Goal: Task Accomplishment & Management: Manage account settings

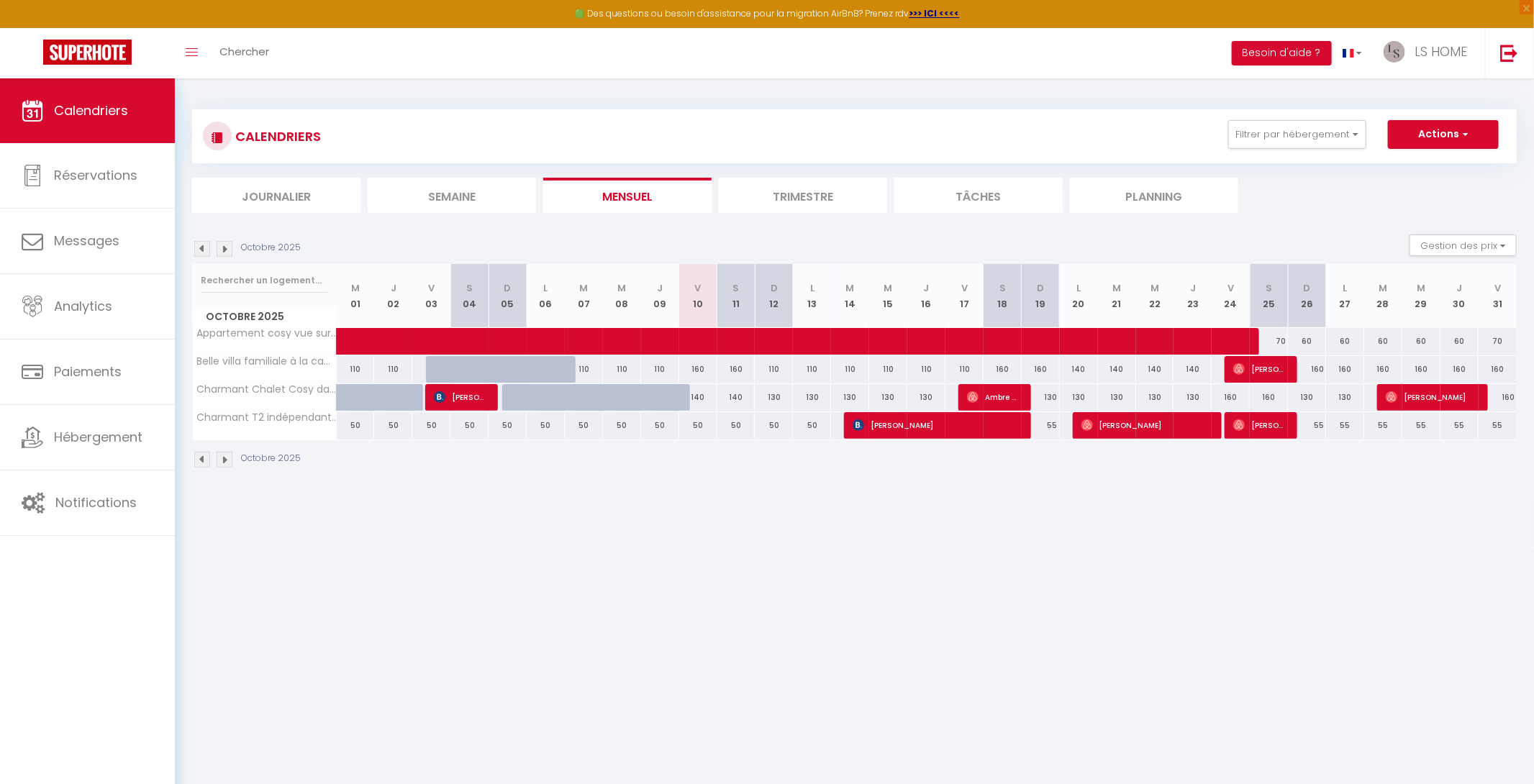
click at [226, 247] on img at bounding box center [224, 249] width 16 height 16
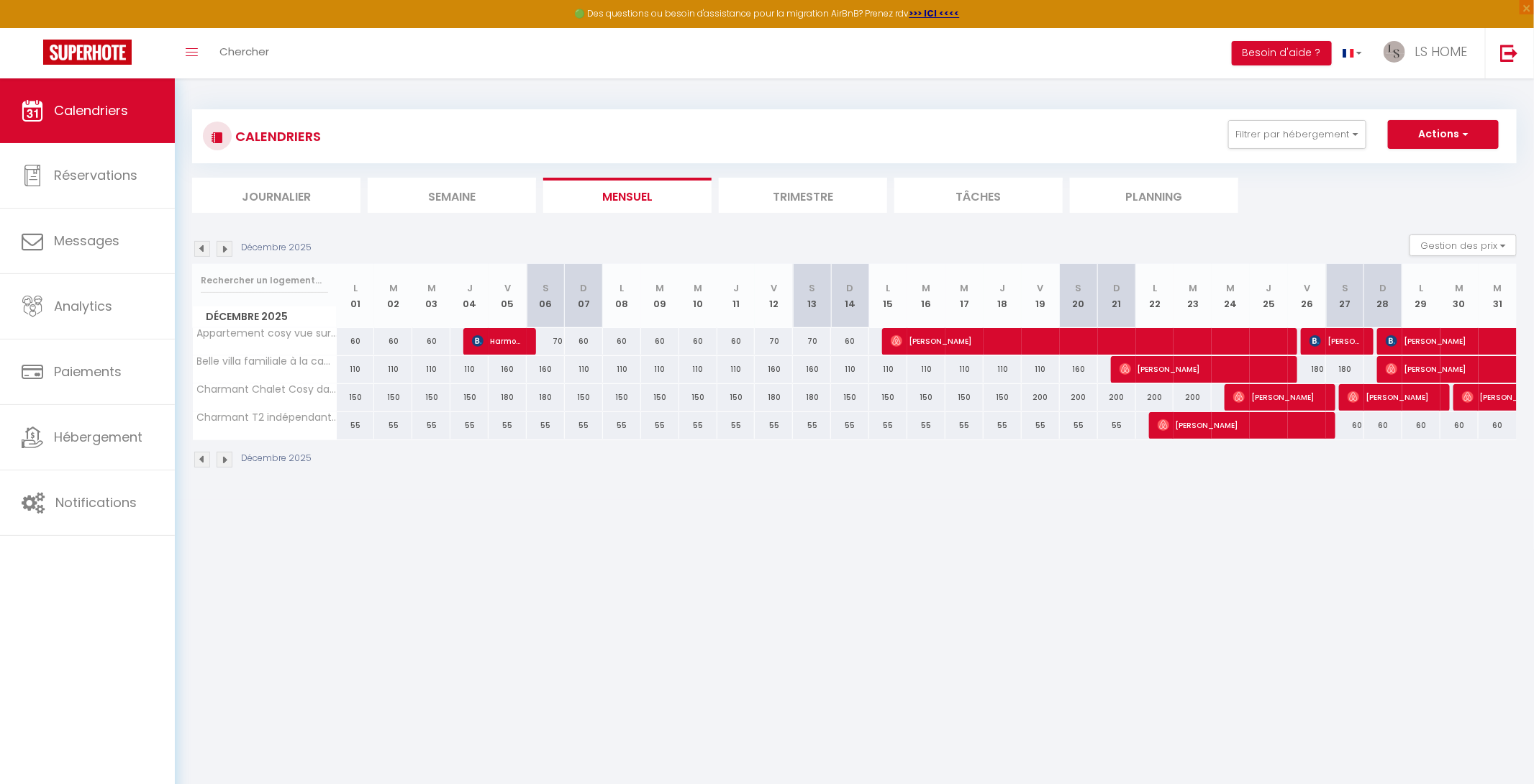
click at [226, 247] on img at bounding box center [224, 249] width 16 height 16
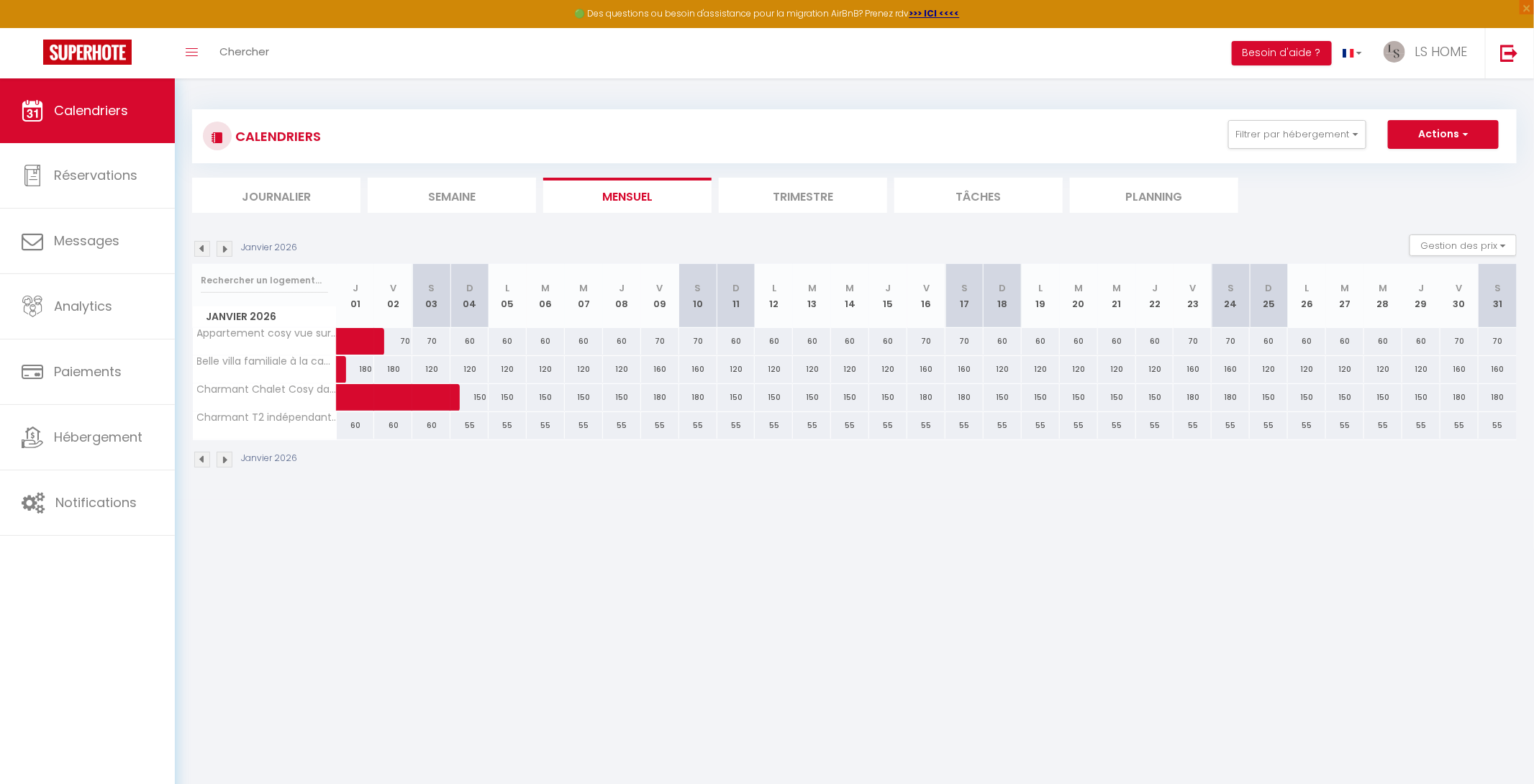
click at [226, 247] on img at bounding box center [224, 249] width 16 height 16
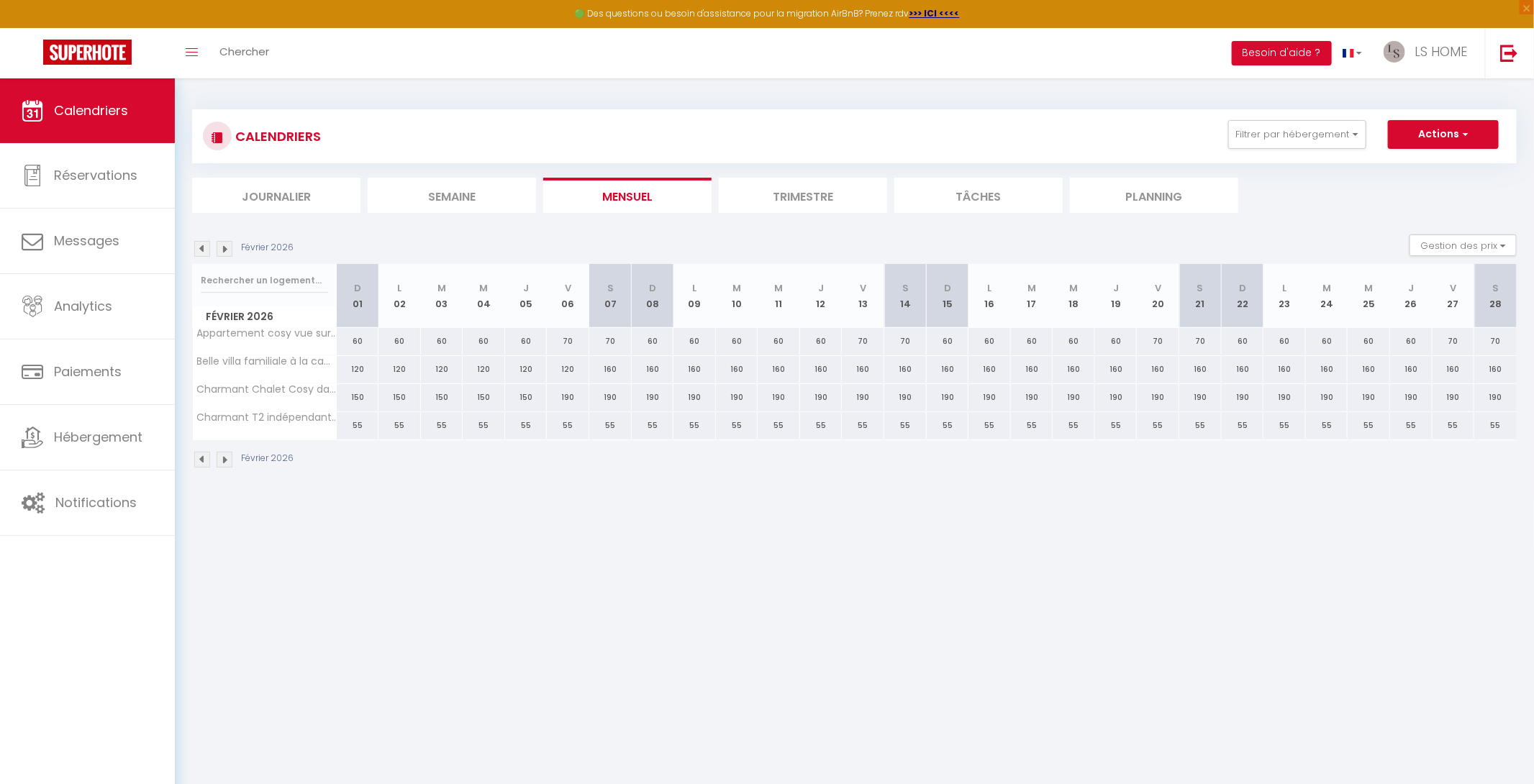
click at [226, 247] on img at bounding box center [224, 249] width 16 height 16
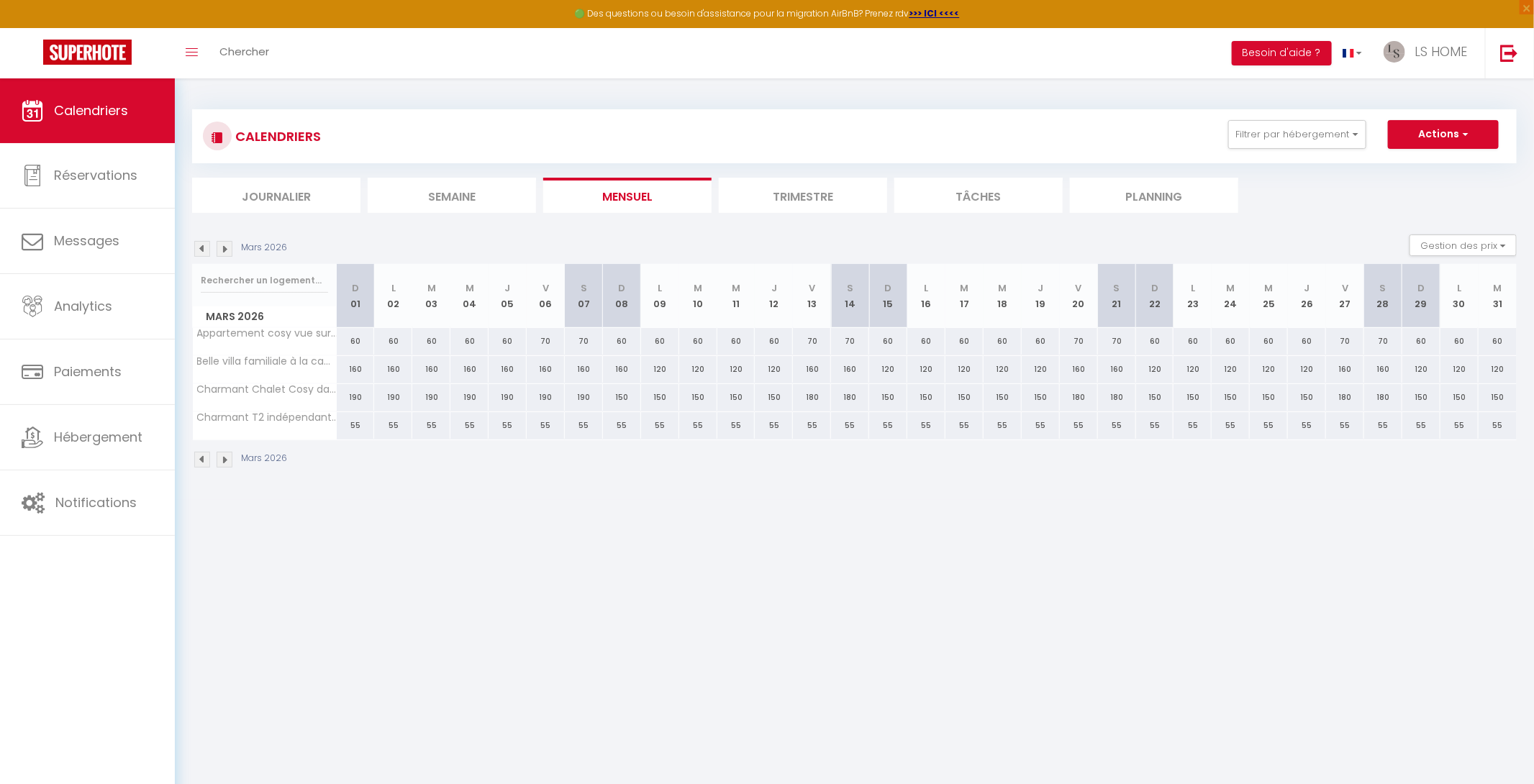
click at [226, 247] on img at bounding box center [224, 249] width 16 height 16
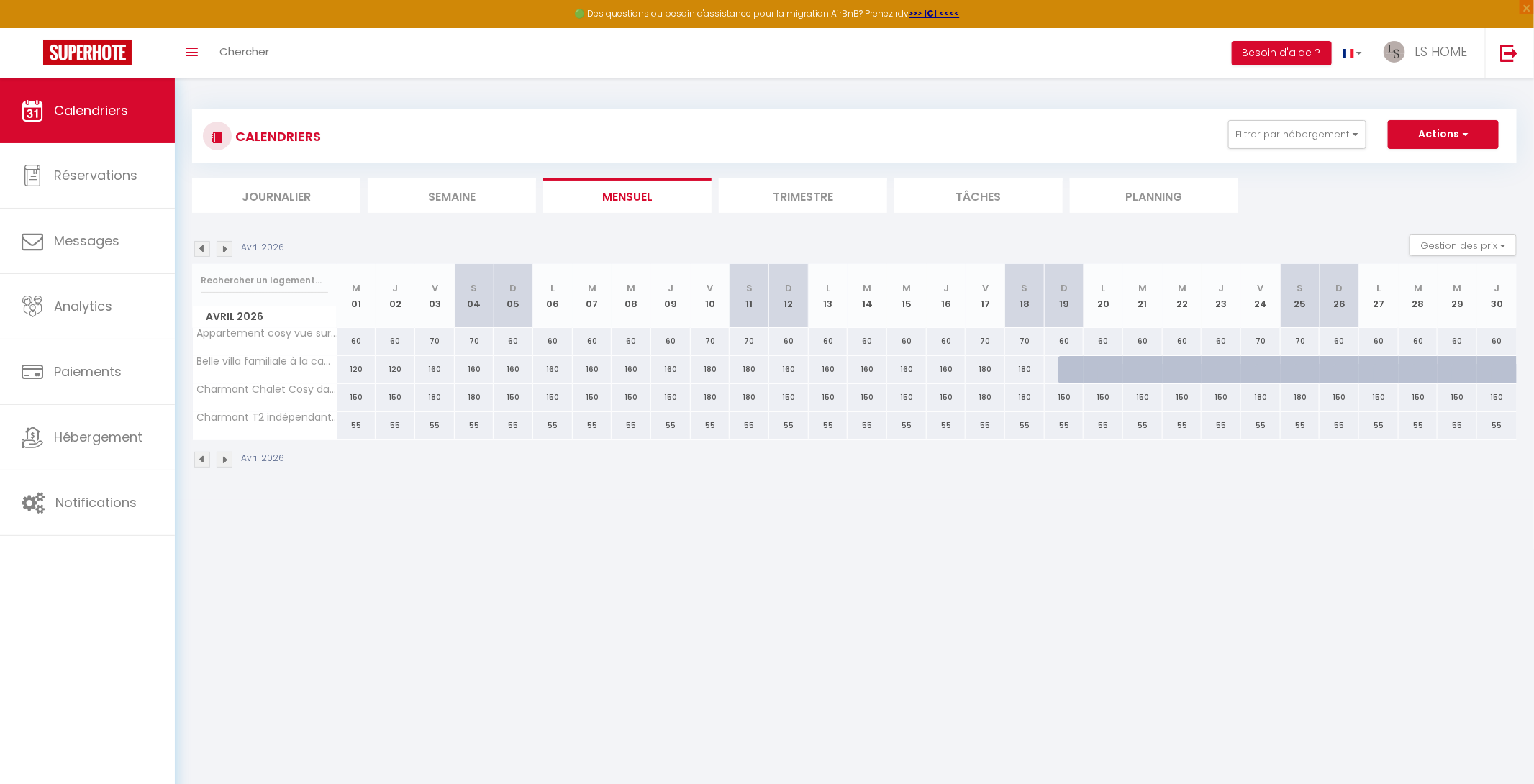
click at [226, 247] on img at bounding box center [224, 249] width 16 height 16
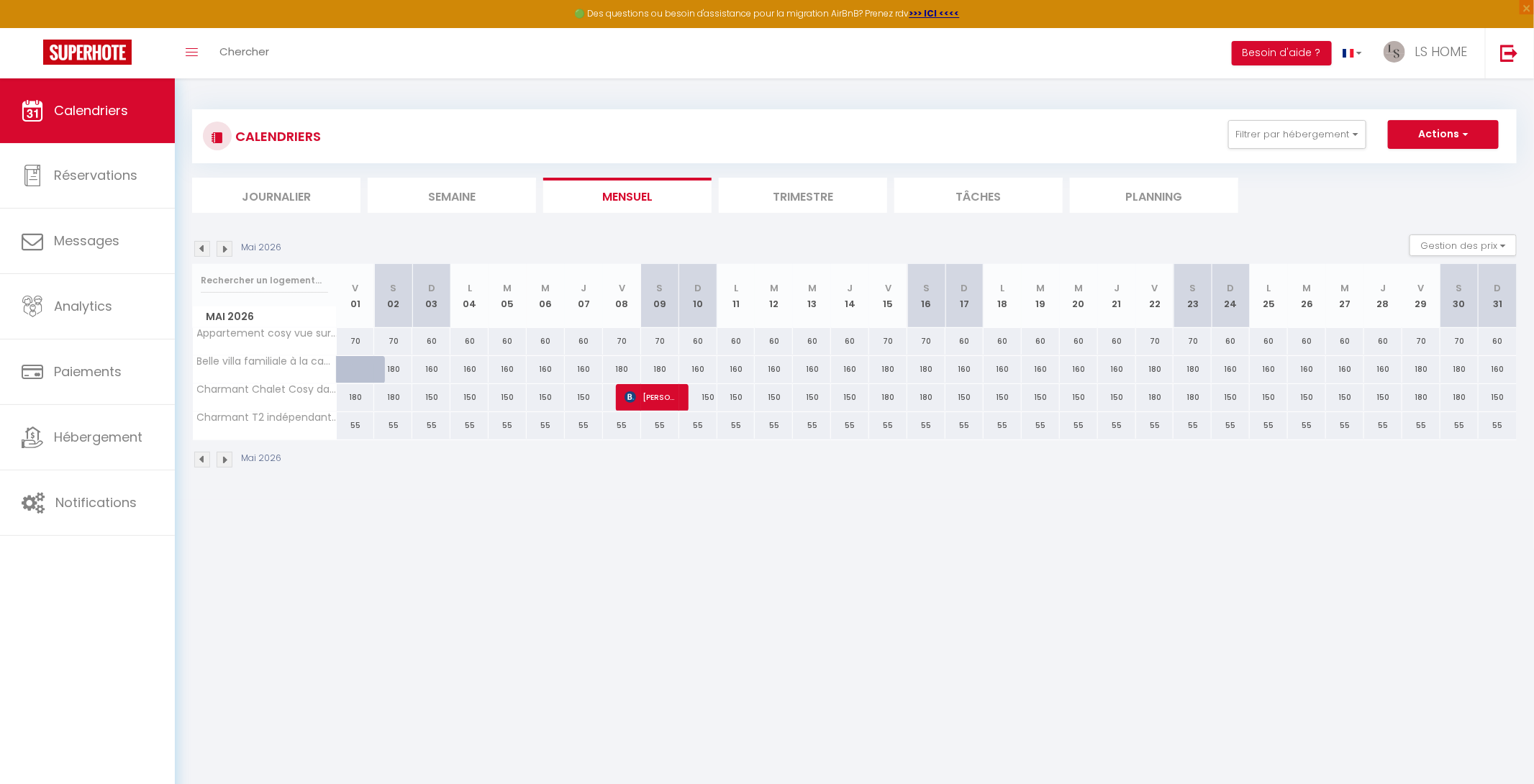
click at [226, 247] on img at bounding box center [224, 249] width 16 height 16
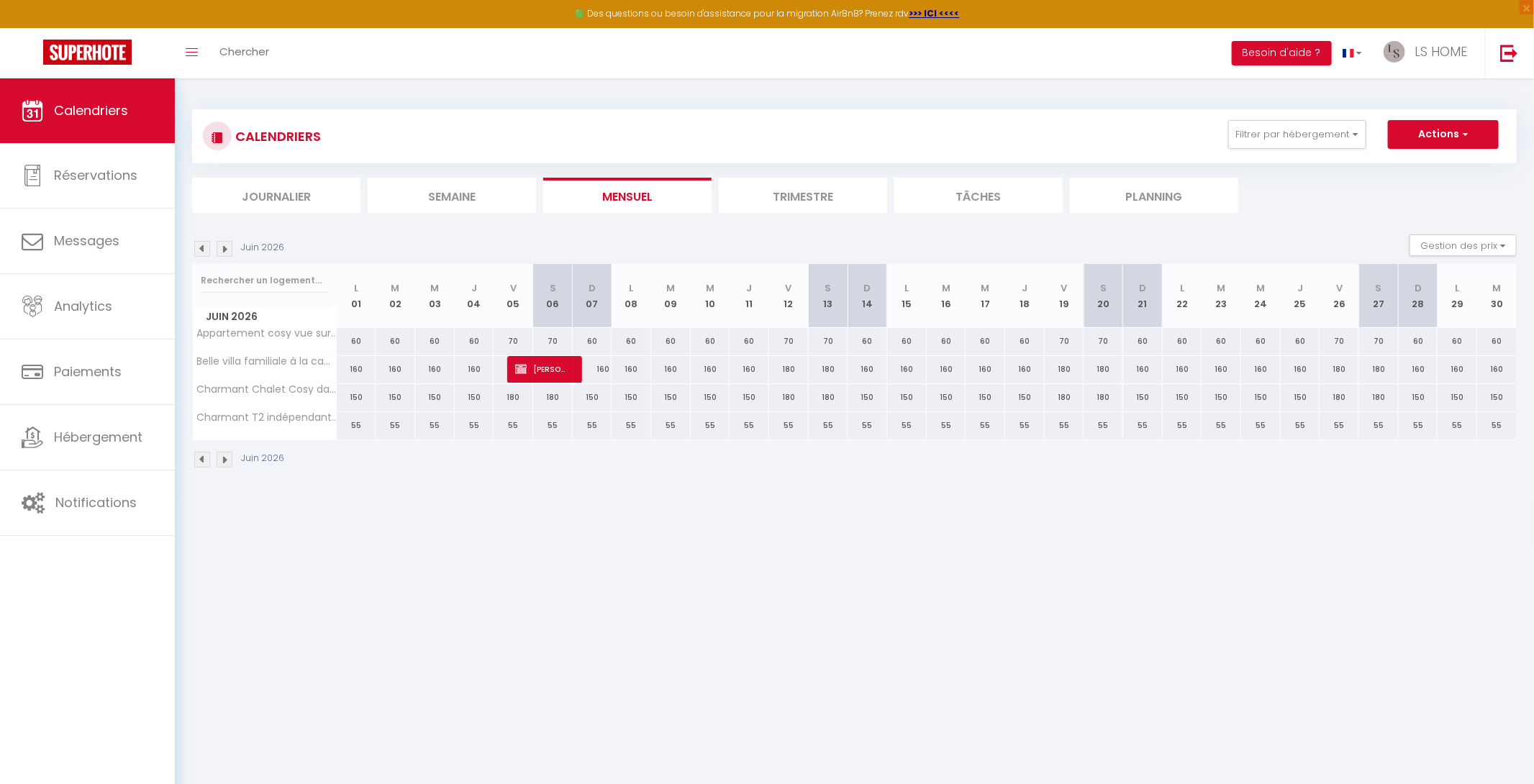
click at [226, 247] on img at bounding box center [224, 249] width 16 height 16
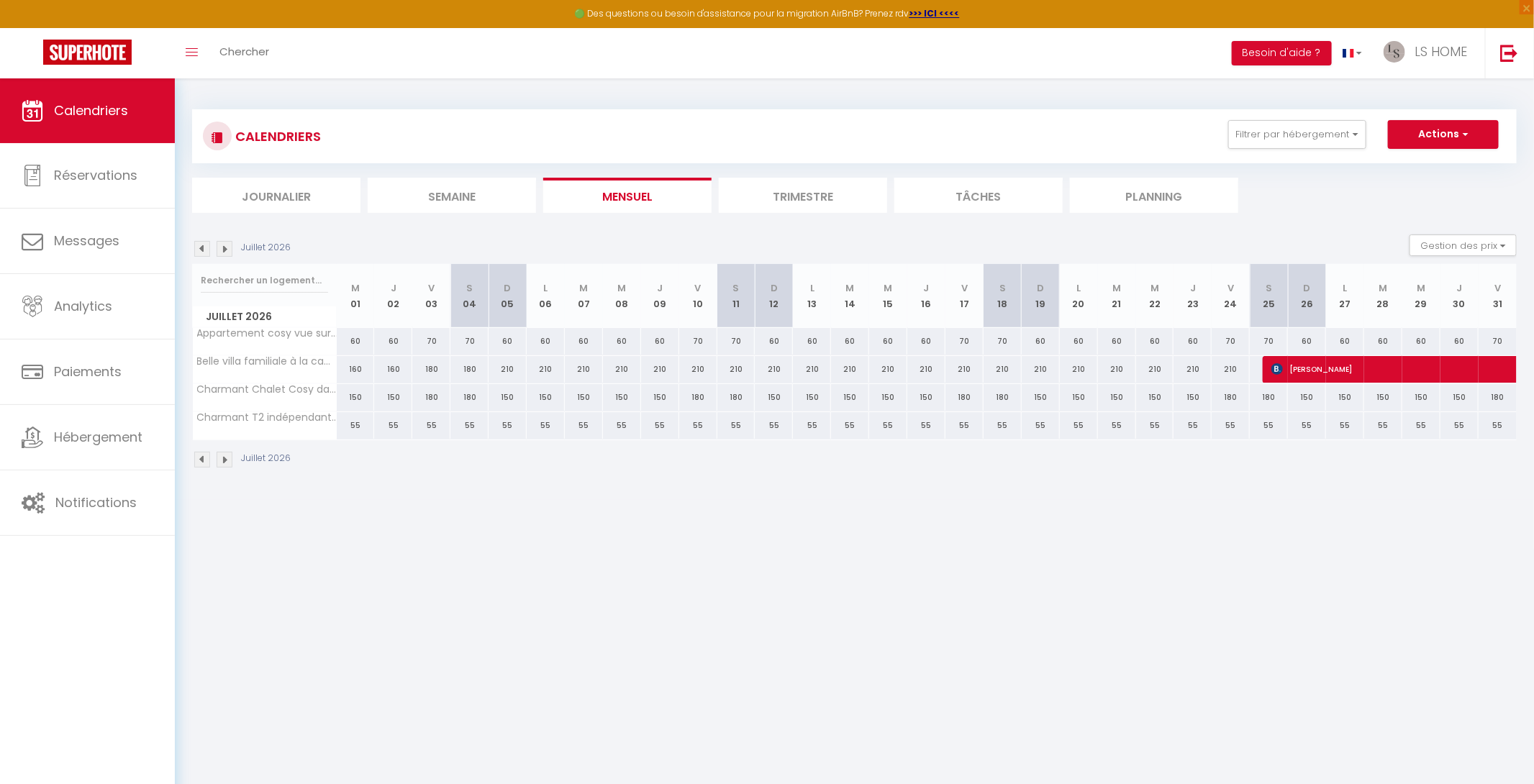
click at [226, 247] on img at bounding box center [224, 249] width 16 height 16
select select
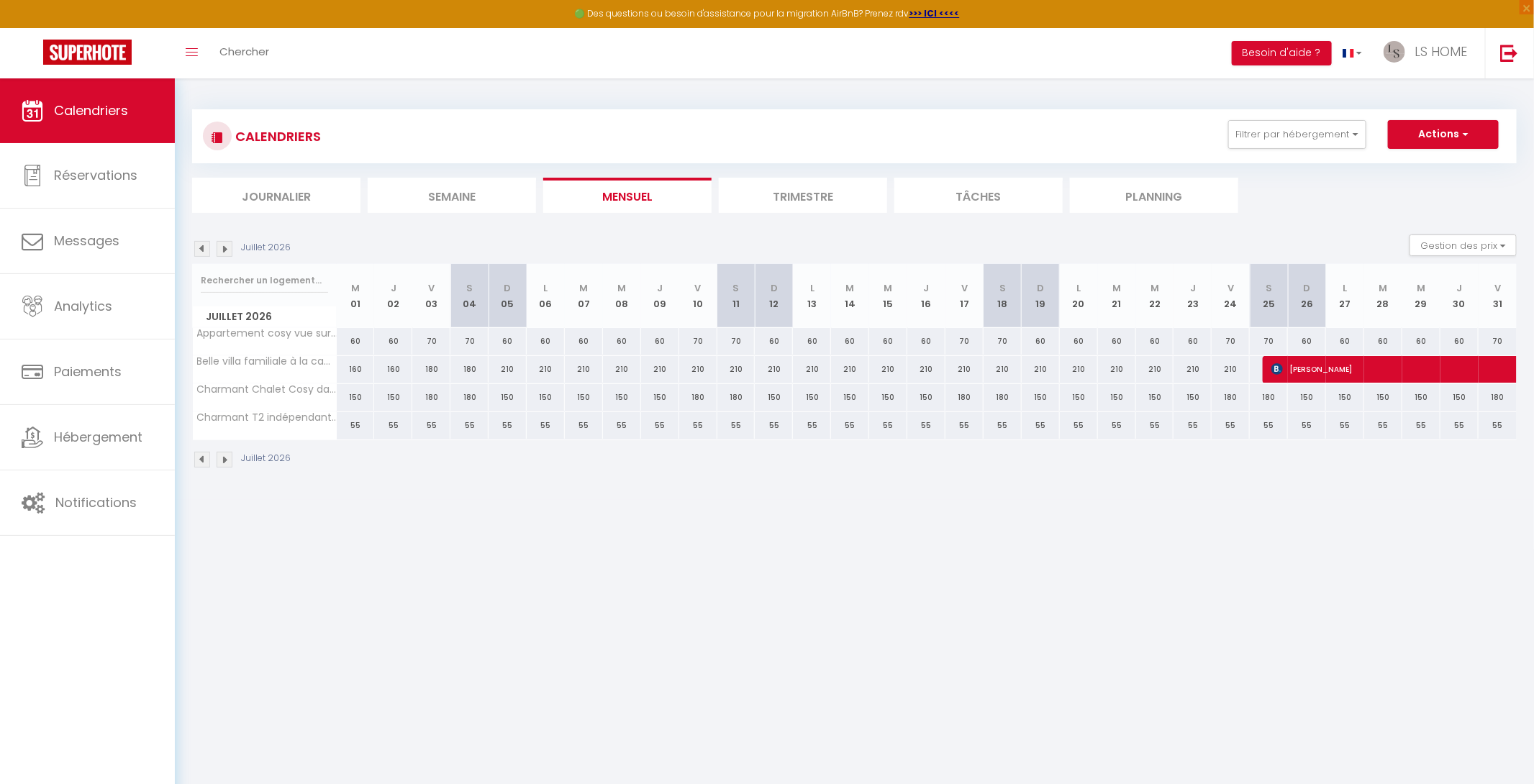
select select
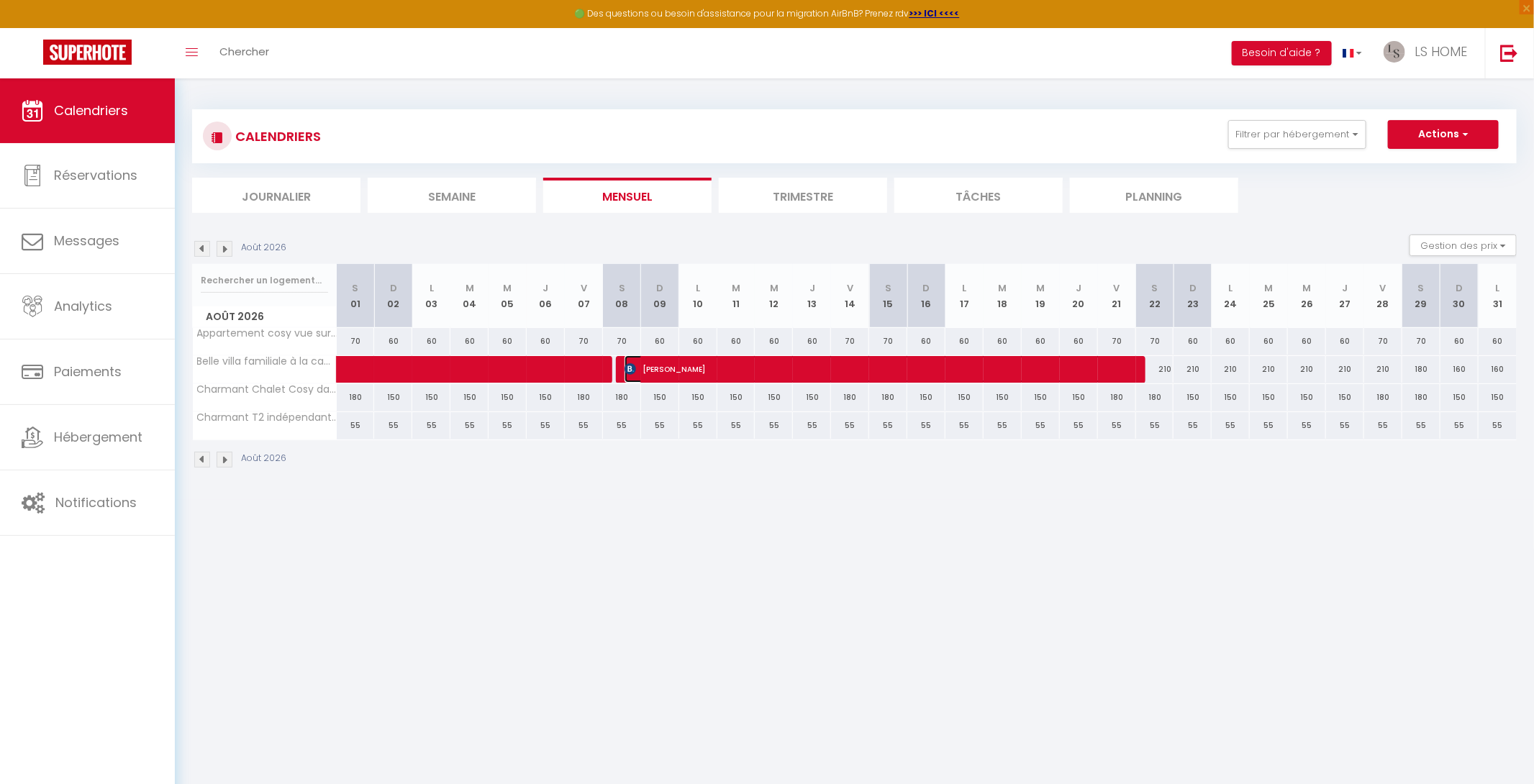
click at [663, 374] on span "[PERSON_NAME]" at bounding box center [878, 369] width 508 height 28
select select "OK"
select select "KO"
select select "0"
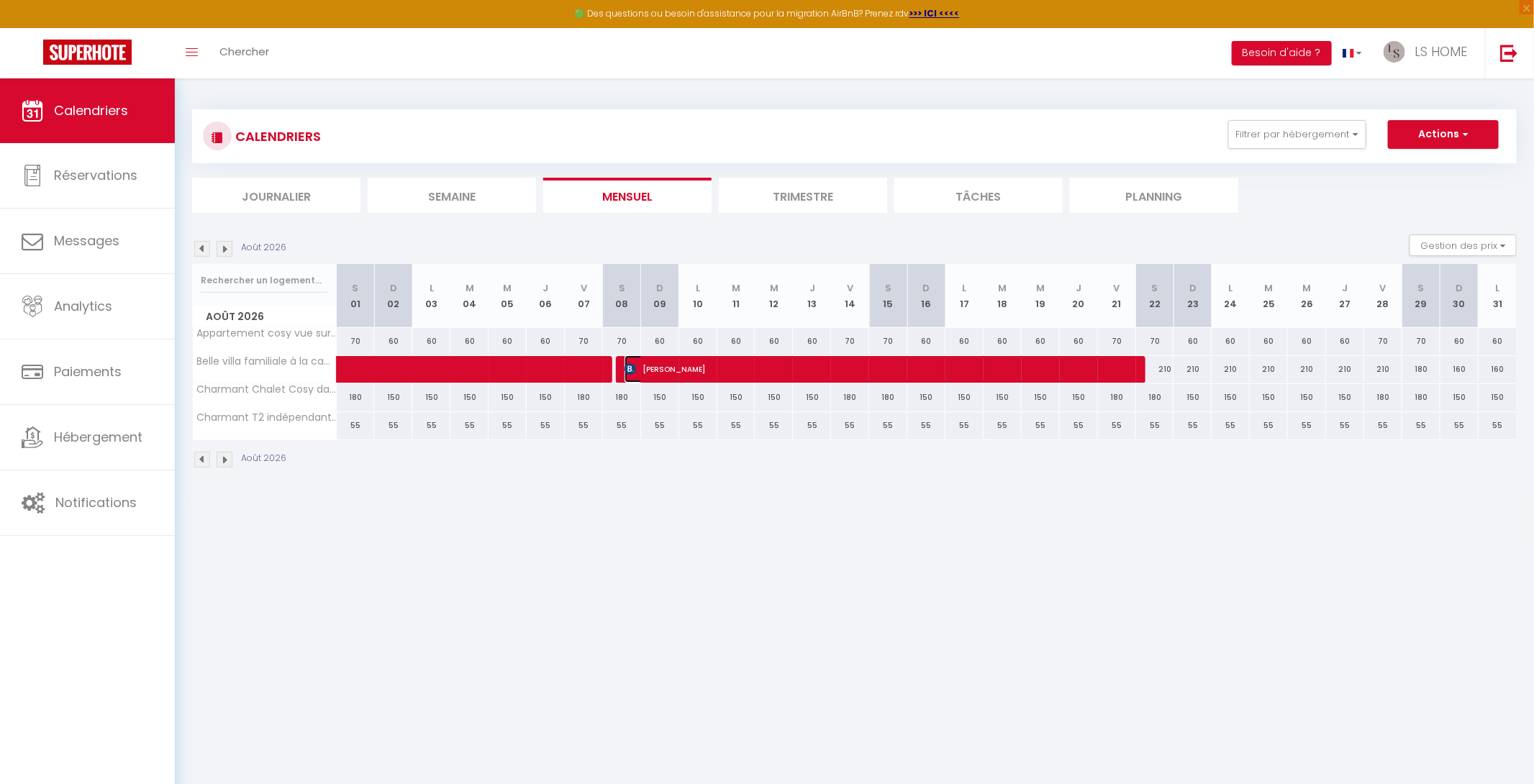
select select "1"
select select
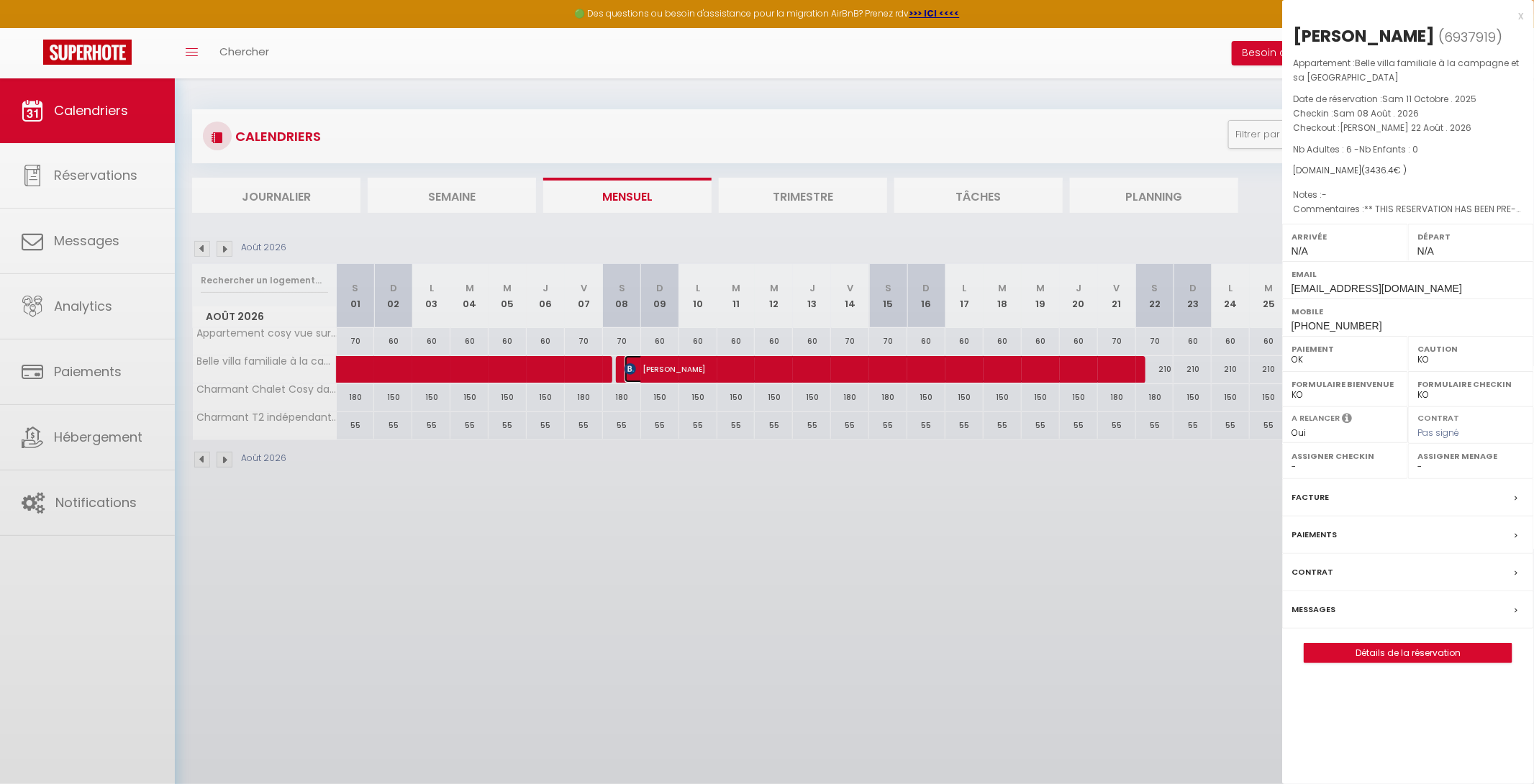
select select "35091"
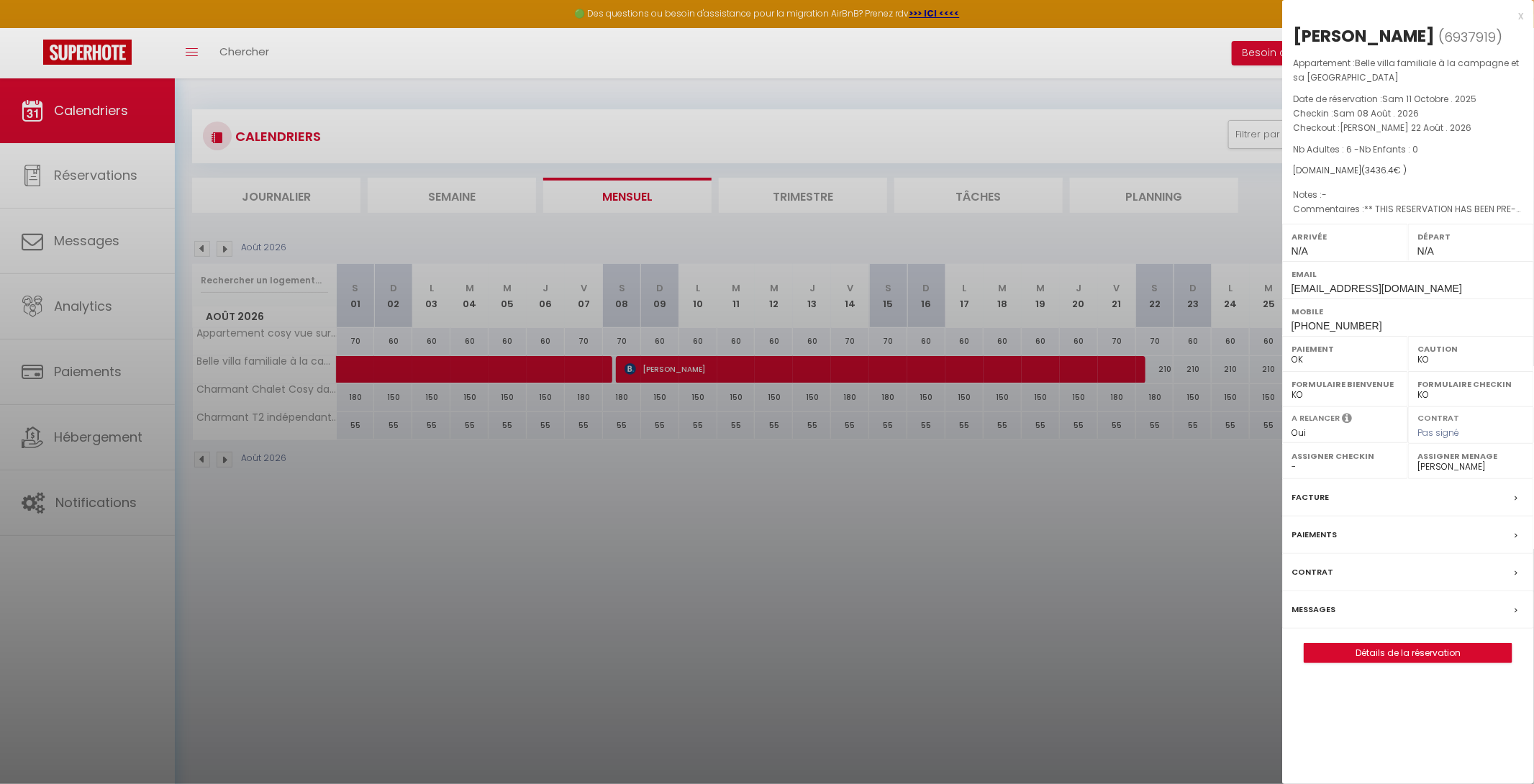
click at [1517, 14] on div "x" at bounding box center [1403, 16] width 241 height 17
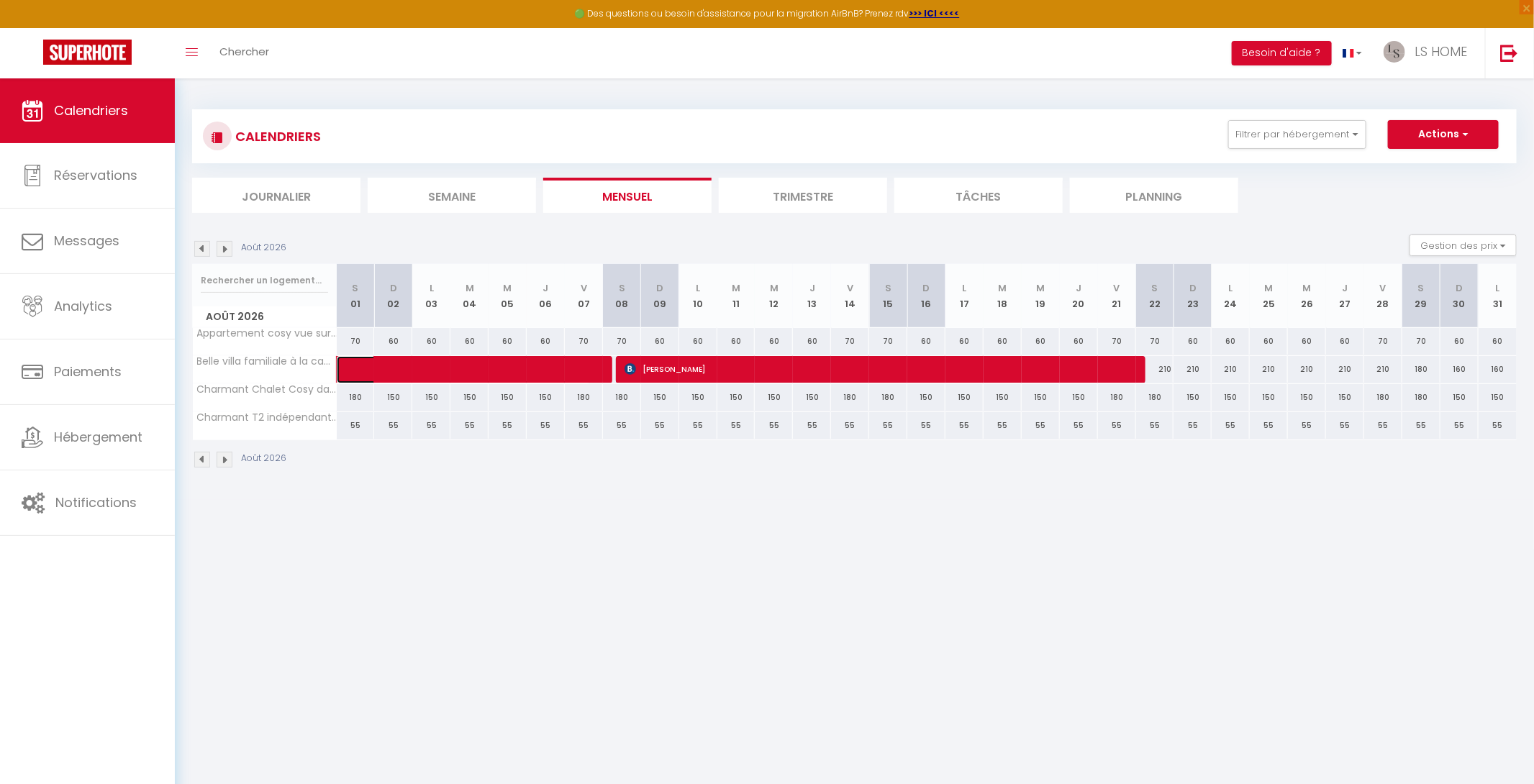
click at [527, 369] on span at bounding box center [474, 370] width 232 height 28
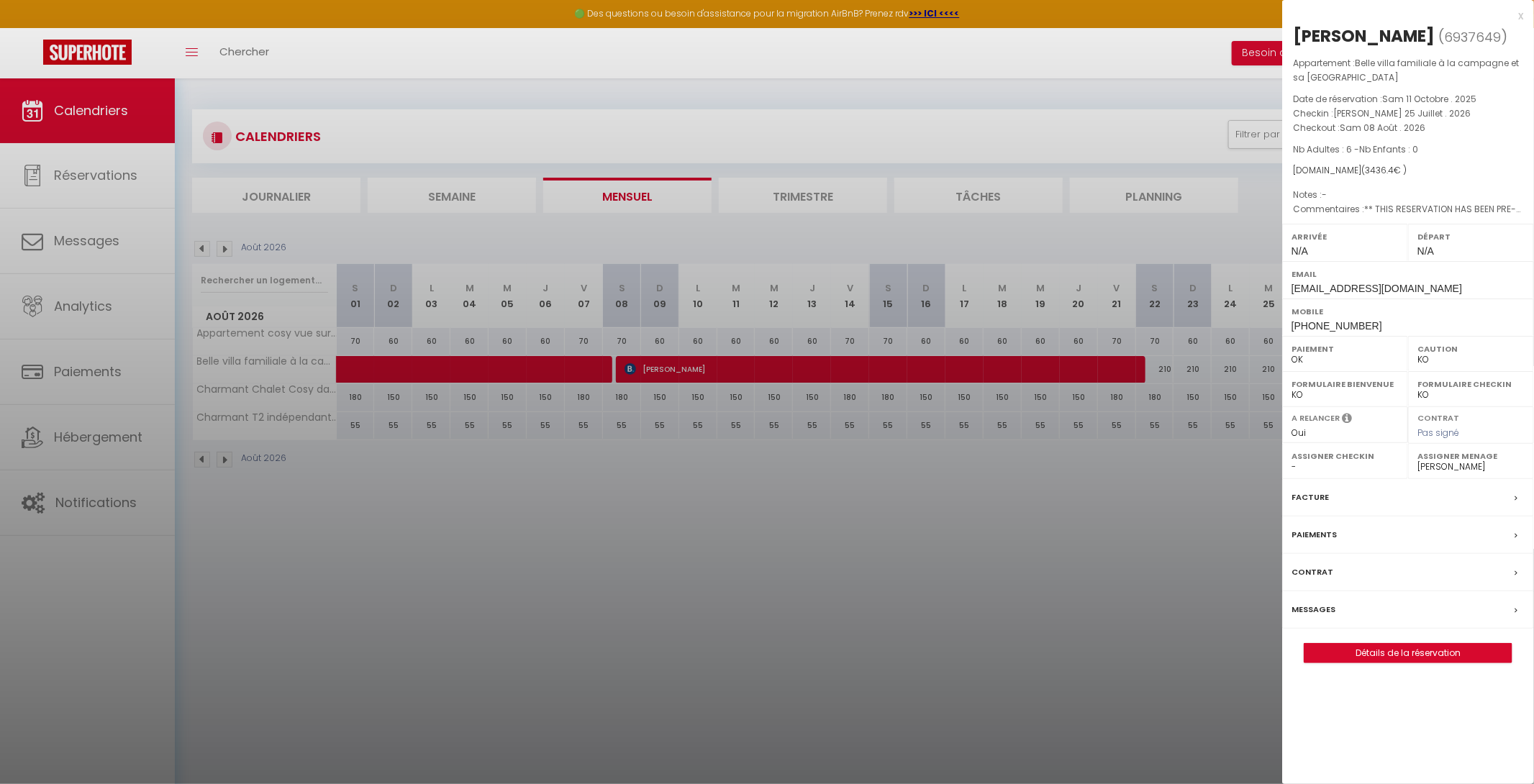
click at [1333, 608] on label "Messages" at bounding box center [1313, 609] width 44 height 15
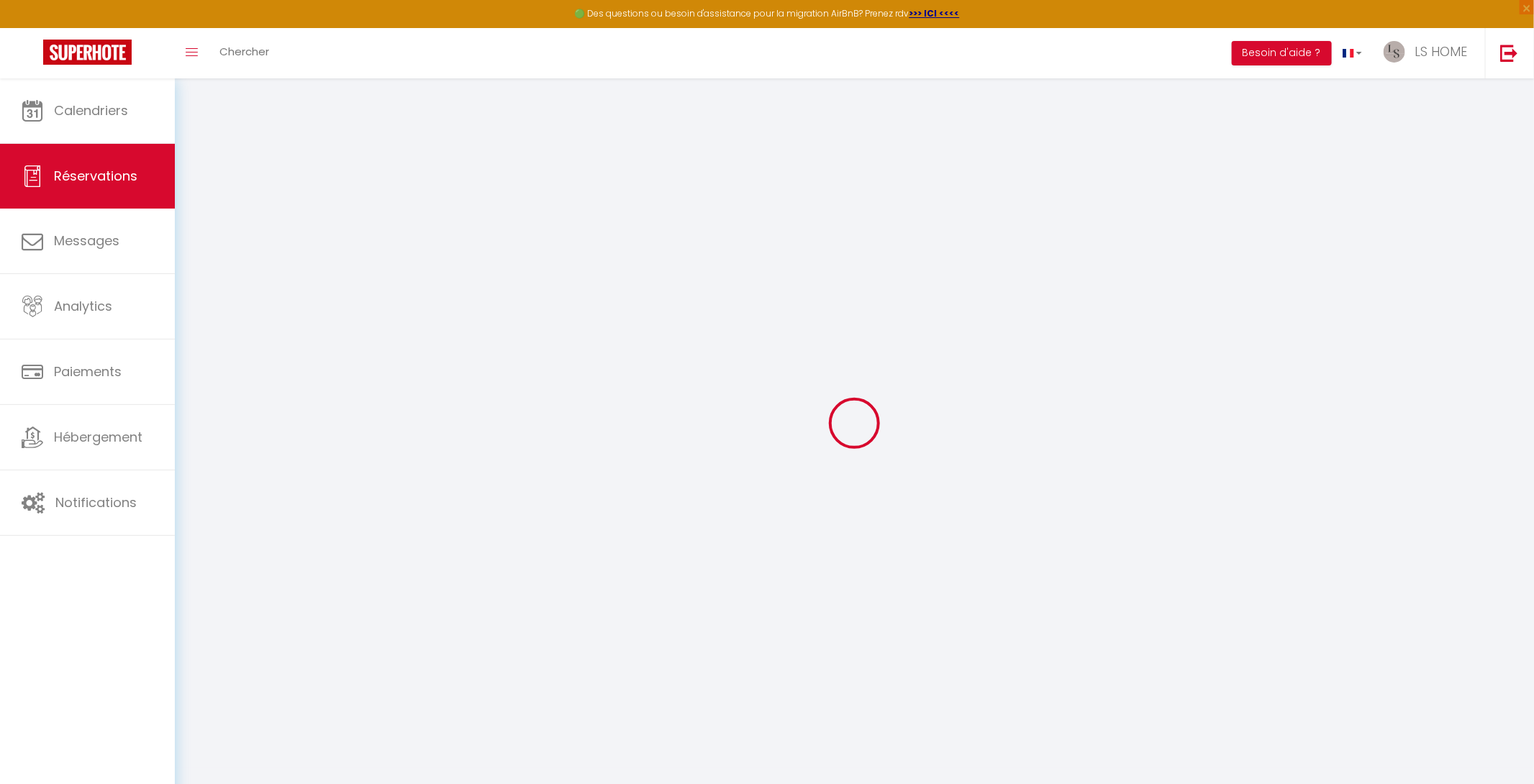
select select
checkbox input "false"
select select
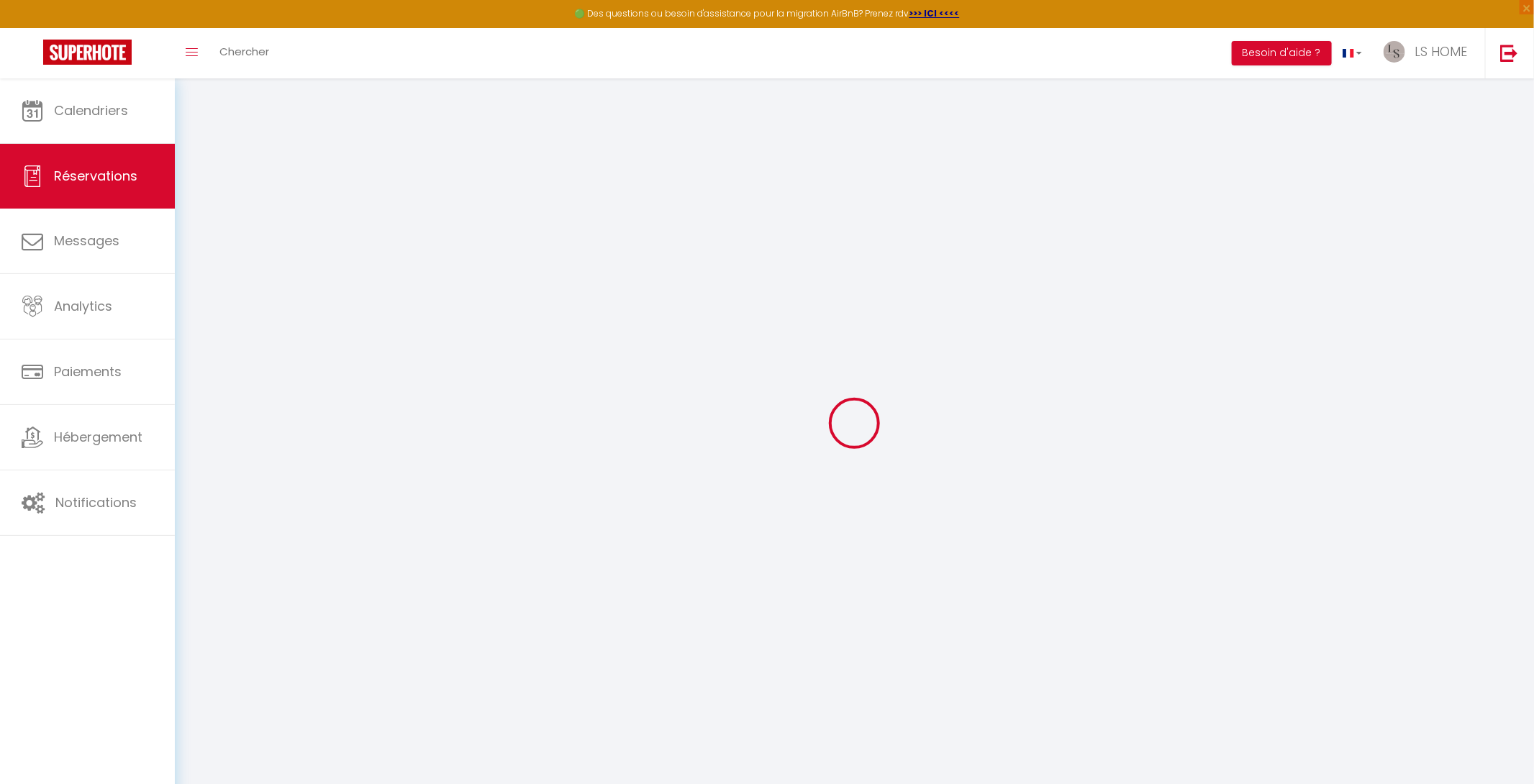
checkbox input "false"
type textarea "** THIS RESERVATION HAS BEEN PRE-PAID ** You have a [PERSON_NAME] that would li…"
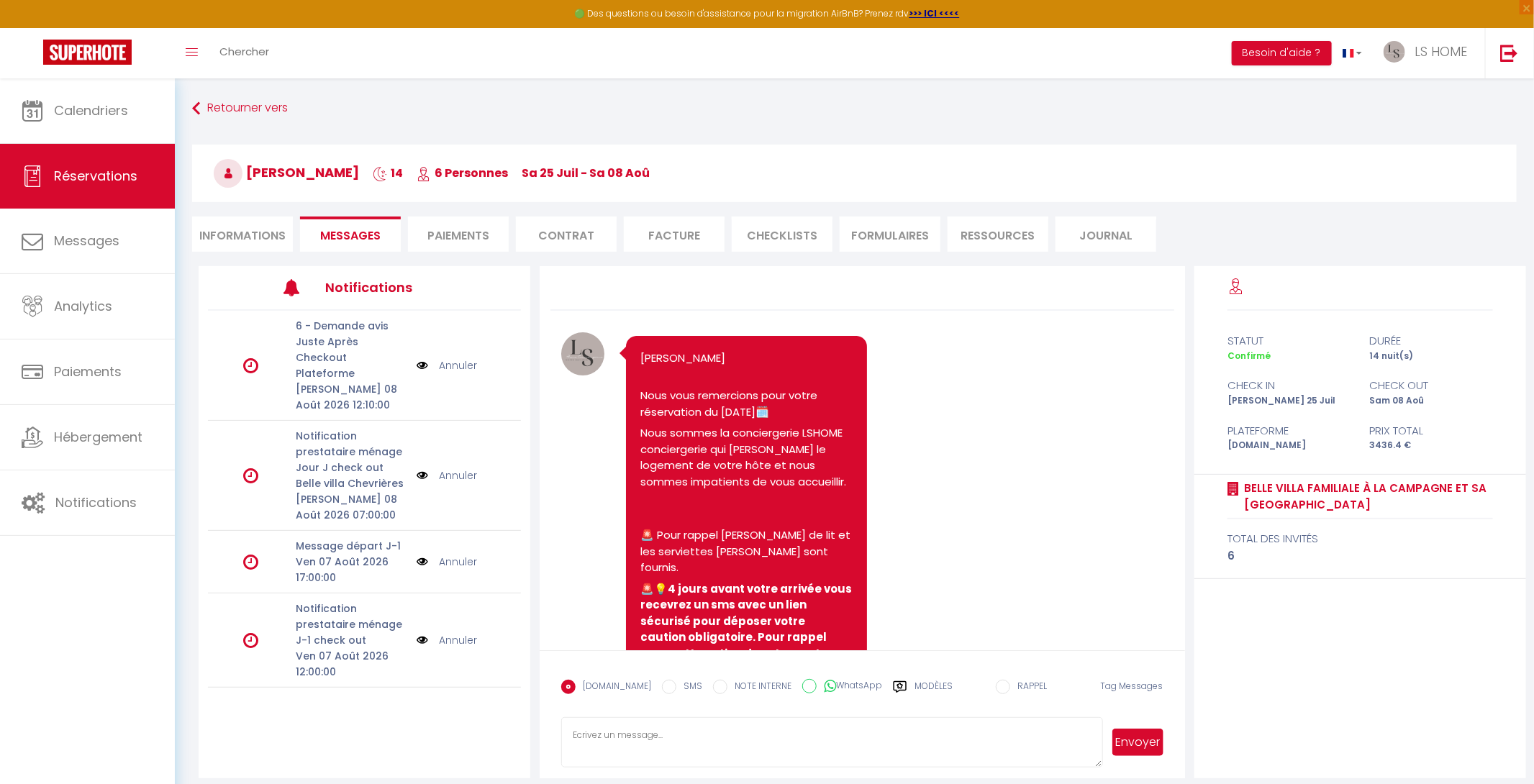
scroll to position [2, 0]
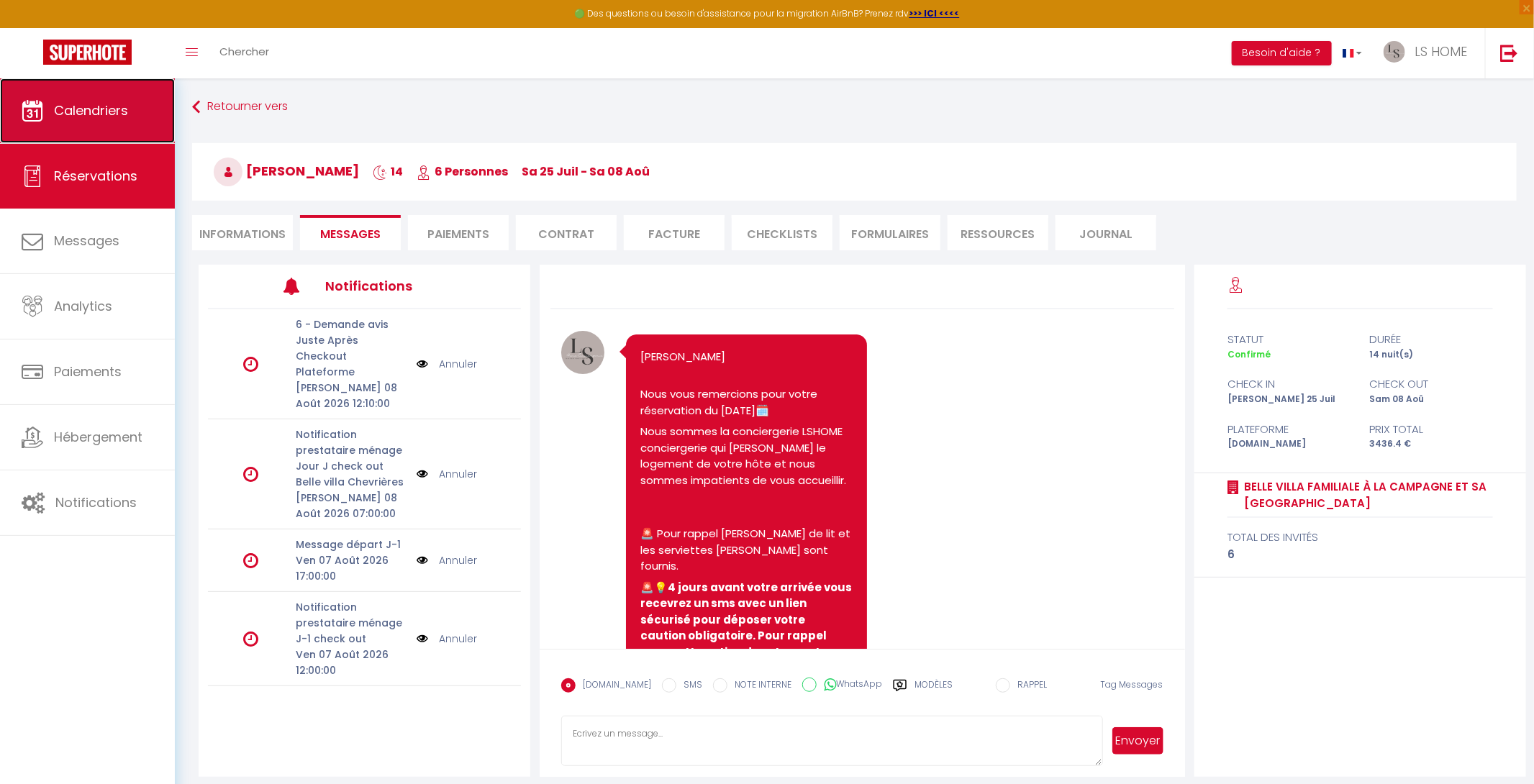
click at [111, 111] on span "Calendriers" at bounding box center [91, 110] width 74 height 18
